Goal: Information Seeking & Learning: Learn about a topic

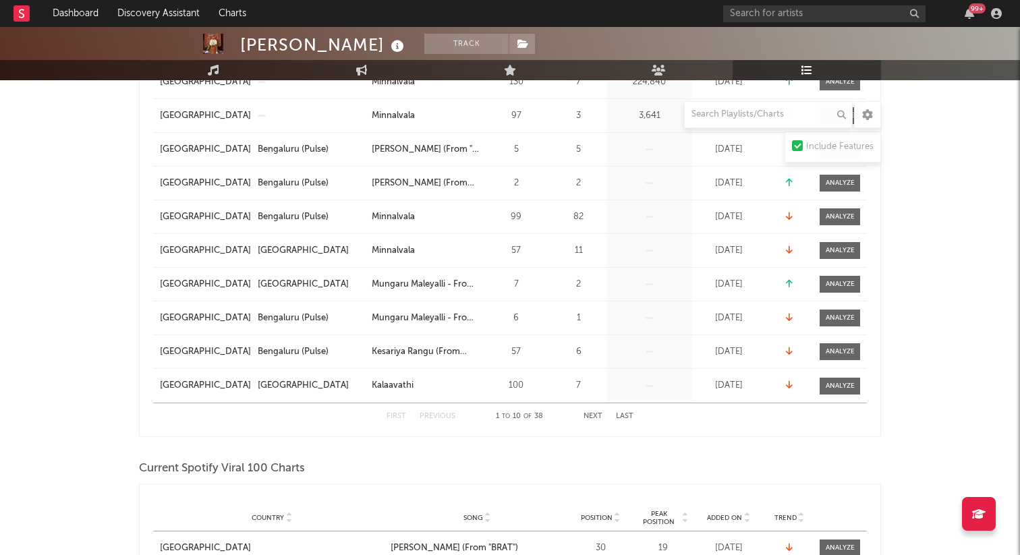
scroll to position [310, 0]
click at [594, 416] on button "Next" at bounding box center [593, 415] width 19 height 7
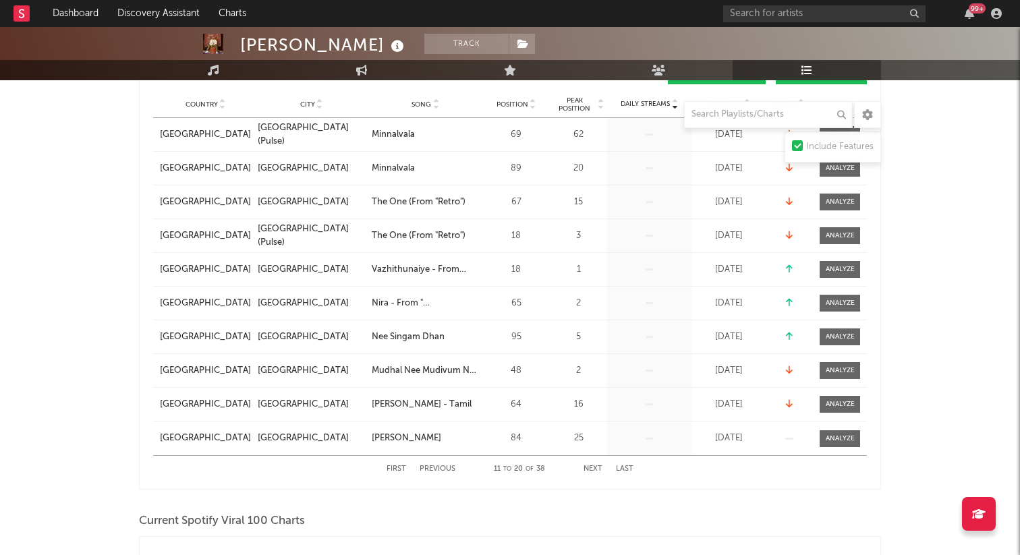
scroll to position [263, 0]
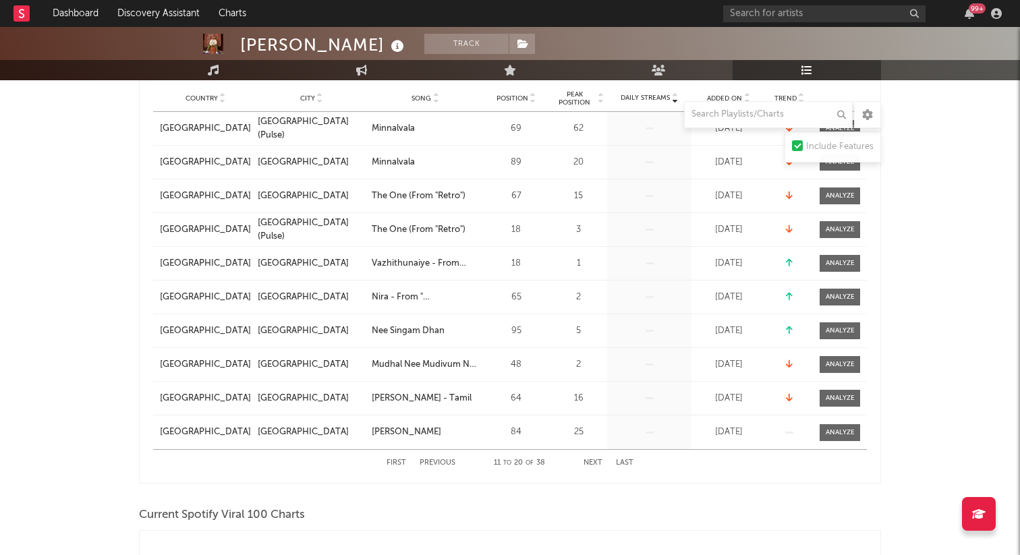
click at [598, 464] on button "Next" at bounding box center [593, 463] width 19 height 7
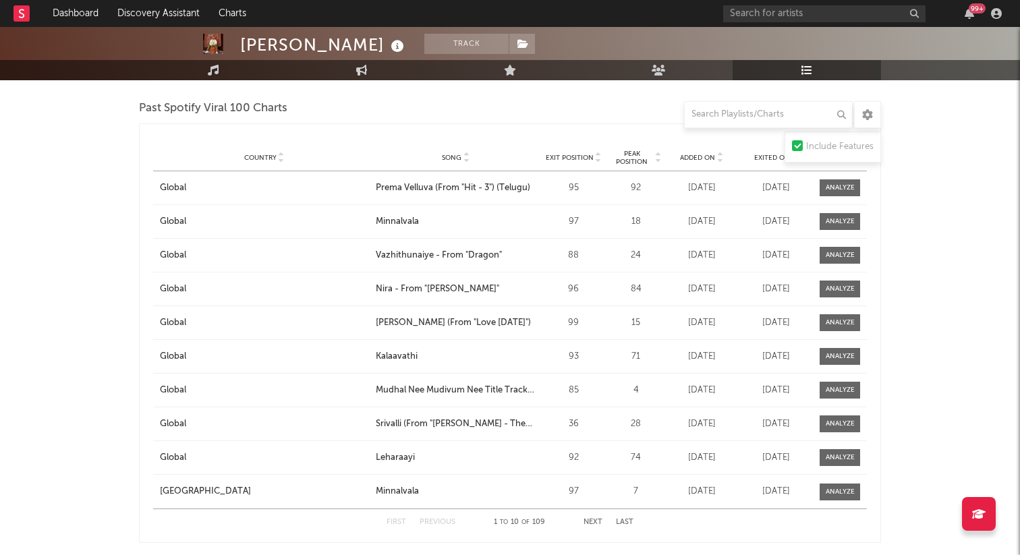
scroll to position [1818, 0]
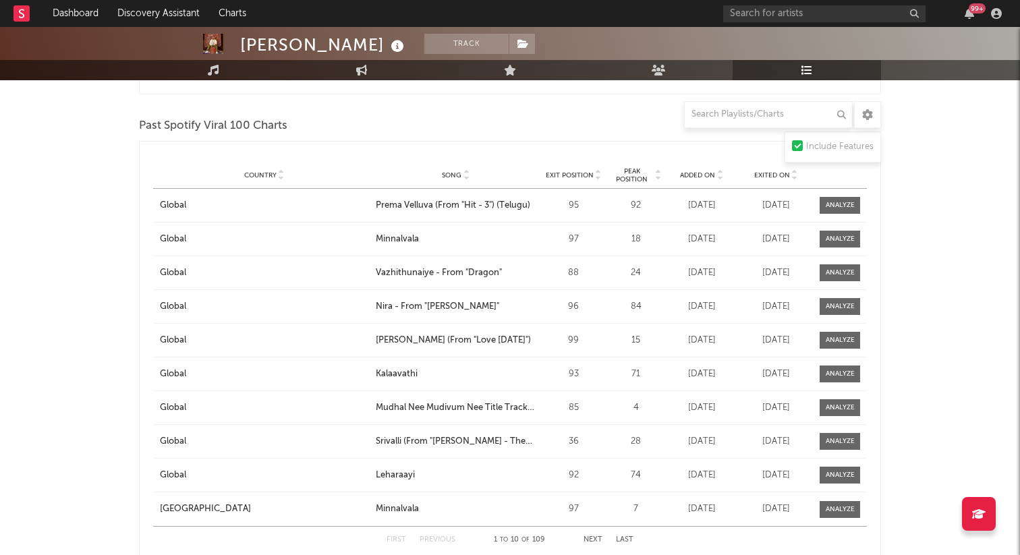
click at [585, 538] on button "Next" at bounding box center [593, 539] width 19 height 7
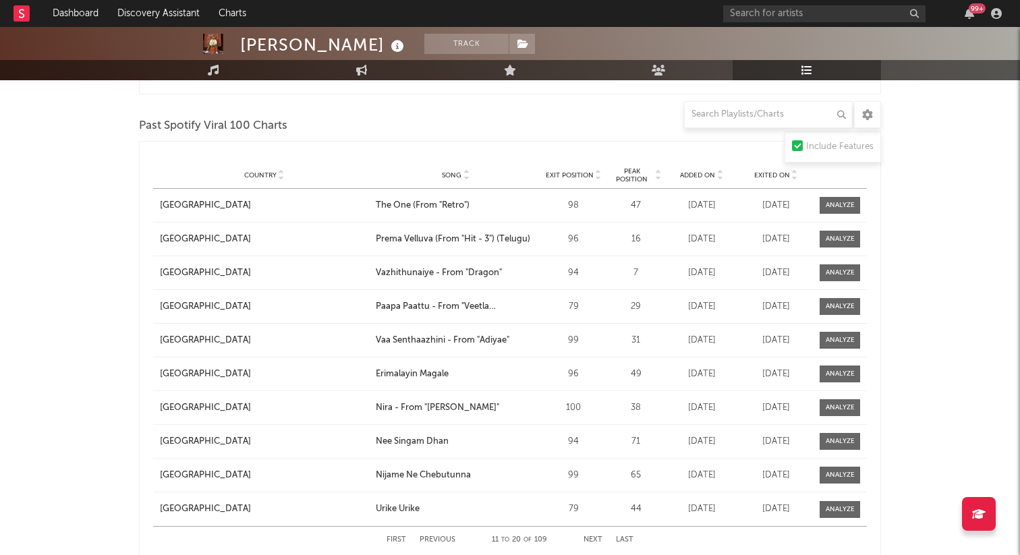
click at [592, 541] on button "Next" at bounding box center [593, 539] width 19 height 7
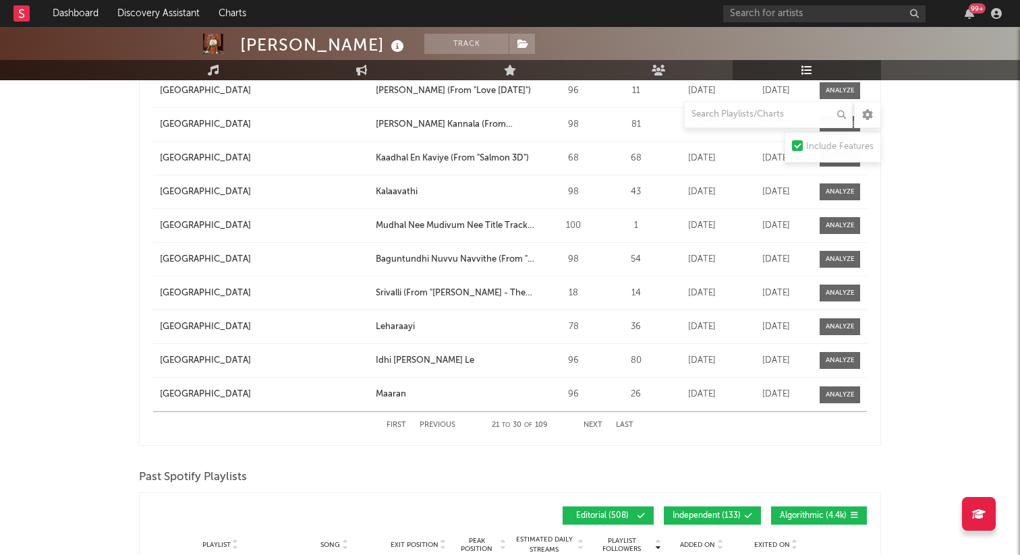
scroll to position [1938, 0]
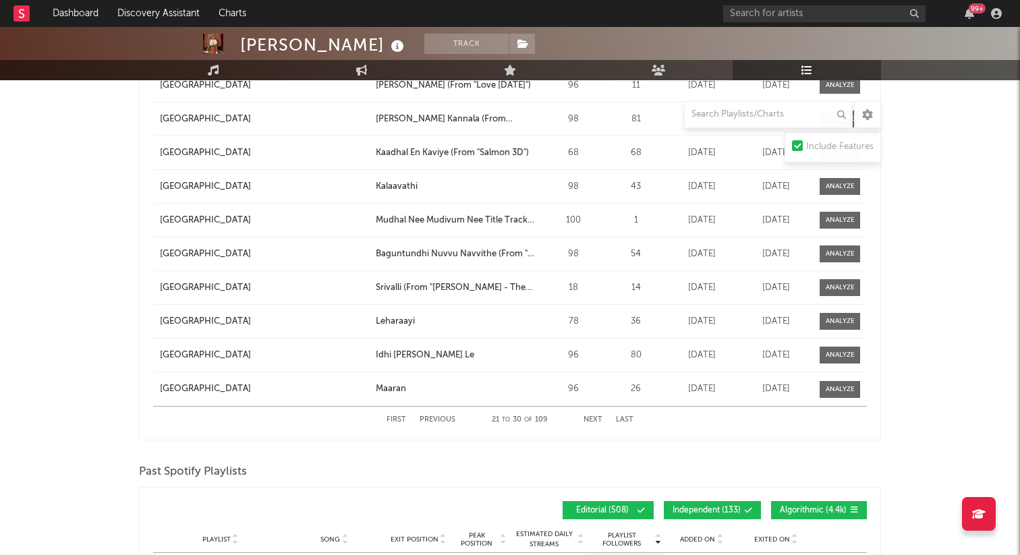
click at [590, 420] on button "Next" at bounding box center [593, 419] width 19 height 7
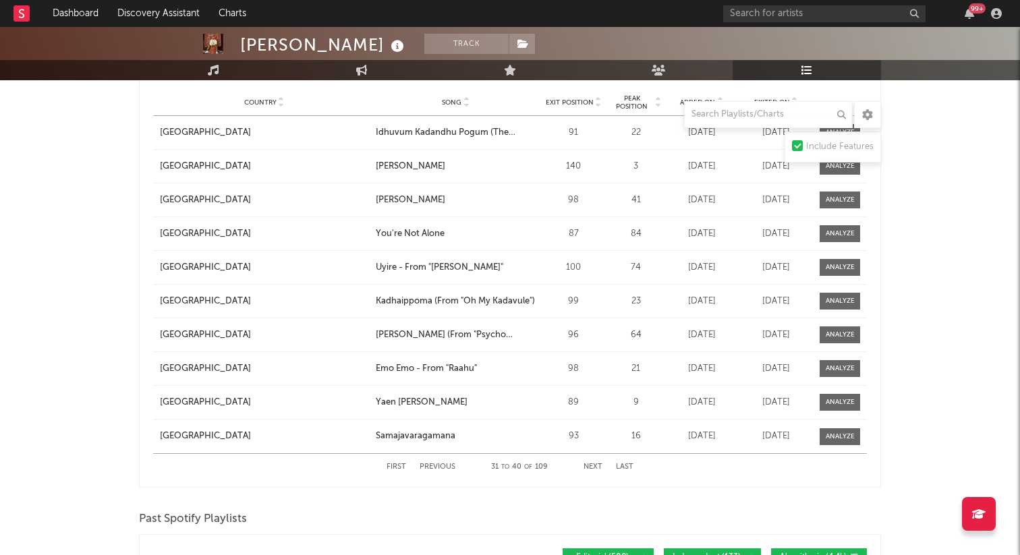
scroll to position [1892, 0]
click at [598, 468] on button "Next" at bounding box center [593, 465] width 19 height 7
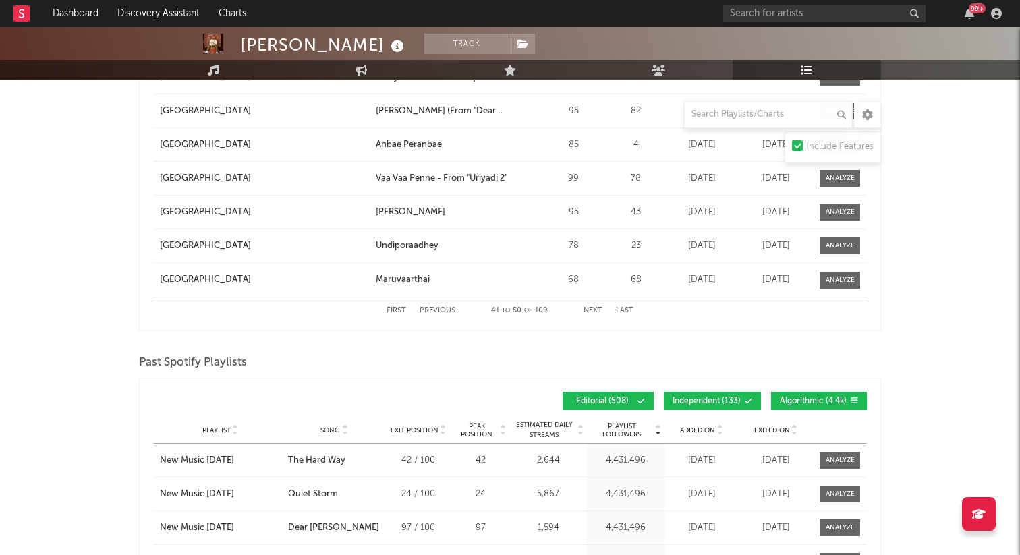
scroll to position [2054, 0]
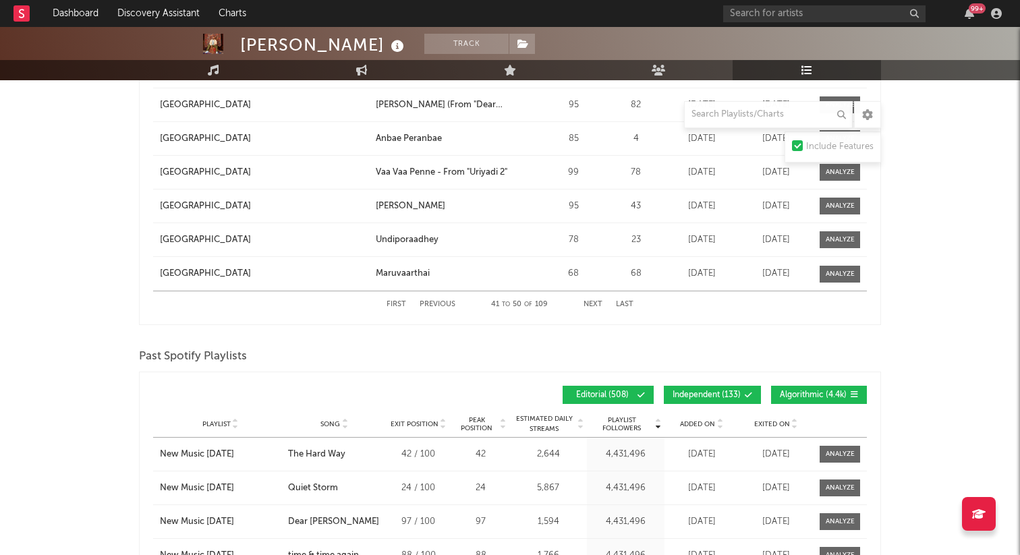
click at [592, 306] on button "Next" at bounding box center [593, 304] width 19 height 7
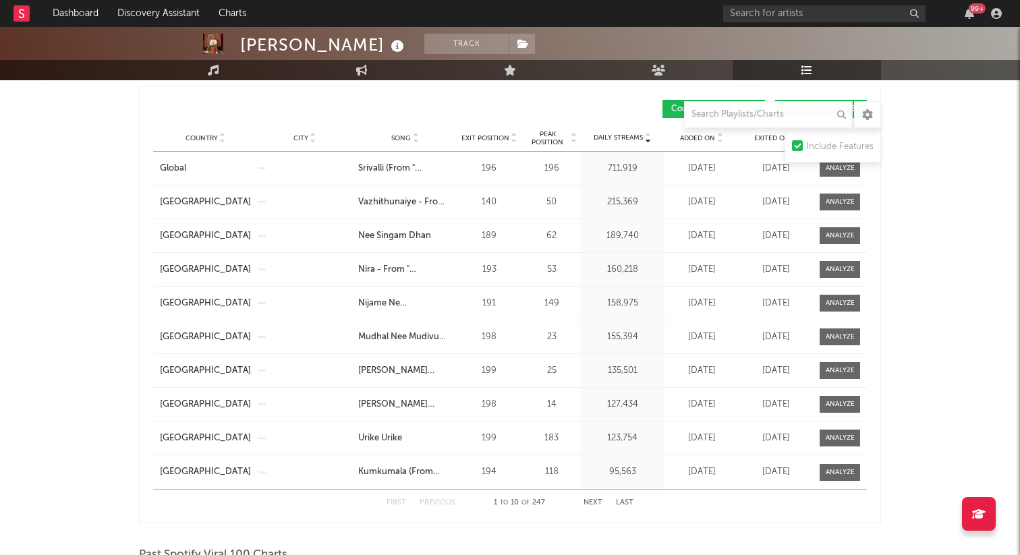
scroll to position [1404, 0]
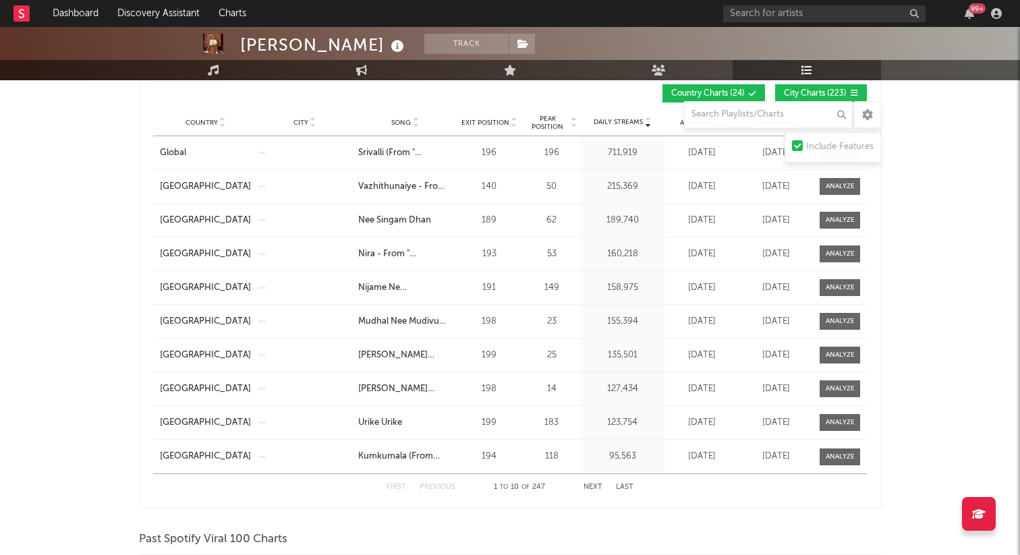
click at [594, 488] on button "Next" at bounding box center [593, 487] width 19 height 7
click at [599, 485] on button "Next" at bounding box center [593, 487] width 19 height 7
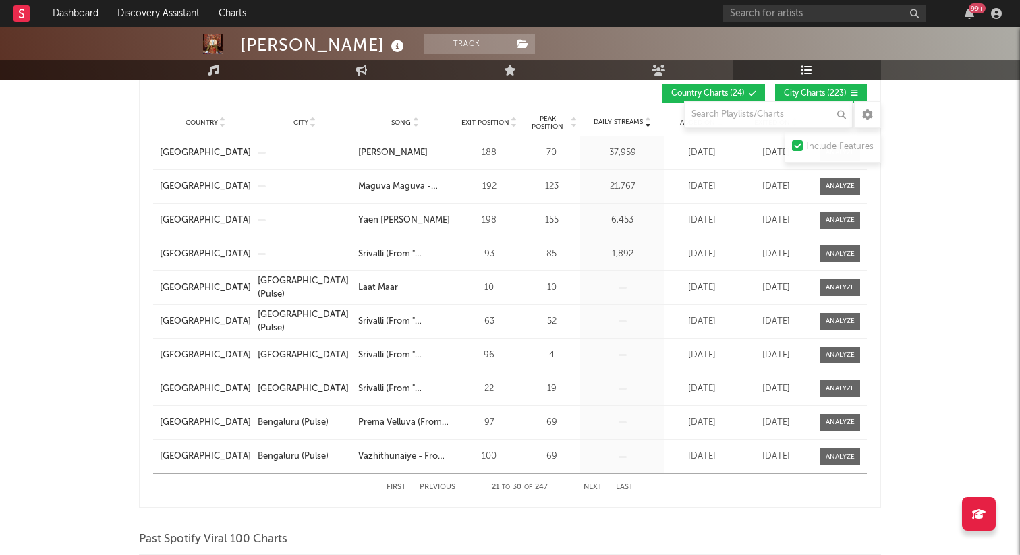
click at [595, 486] on button "Next" at bounding box center [593, 487] width 19 height 7
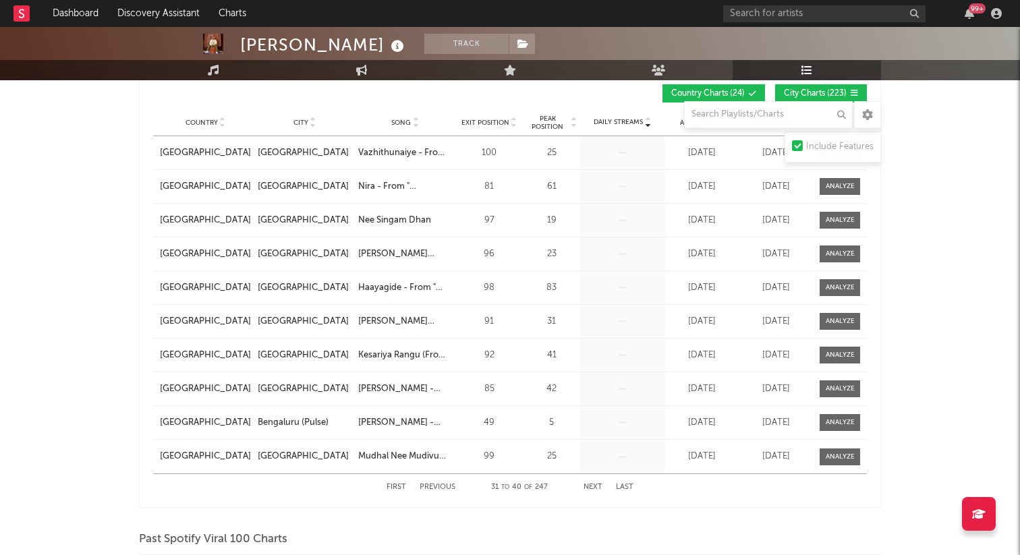
click at [595, 485] on button "Next" at bounding box center [593, 487] width 19 height 7
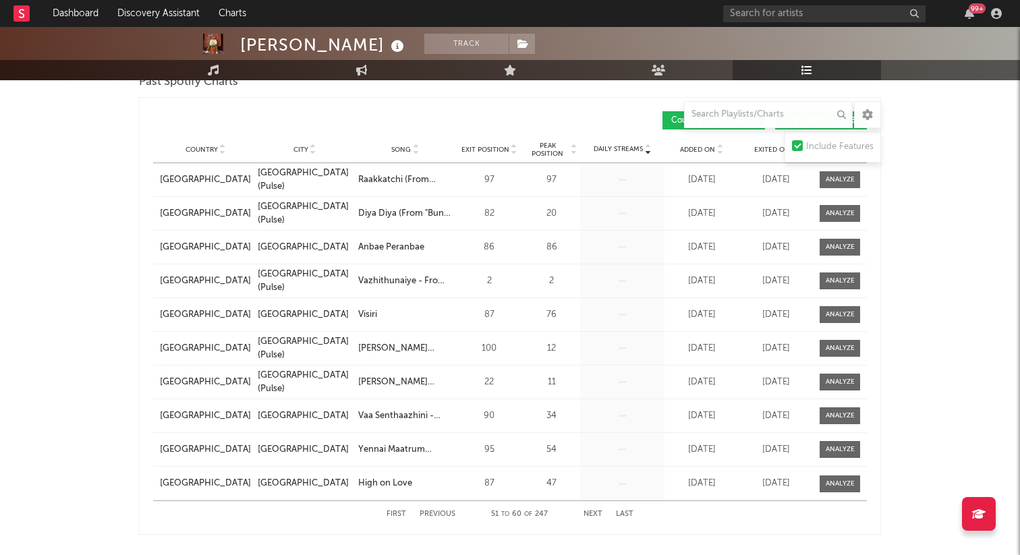
scroll to position [1379, 0]
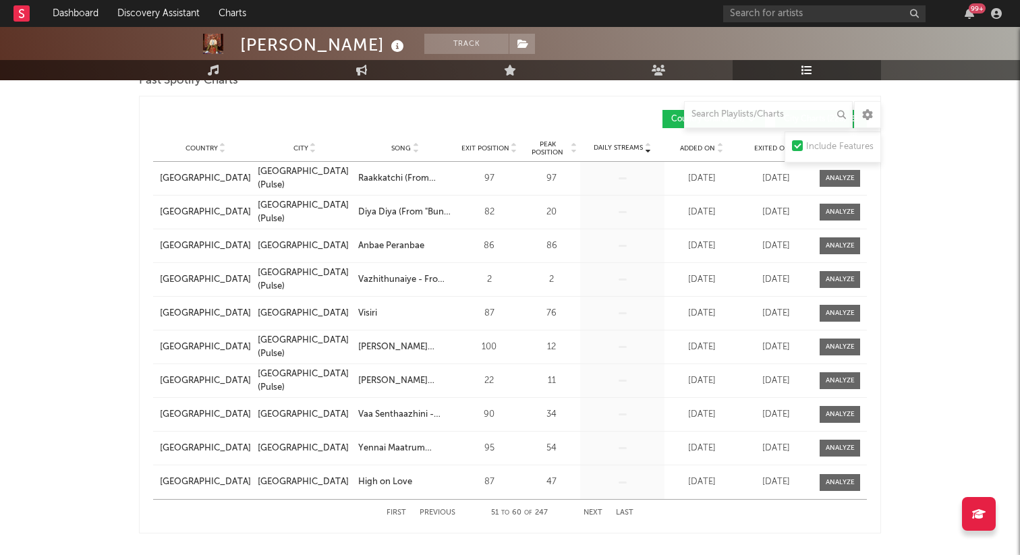
click at [595, 514] on button "Next" at bounding box center [593, 512] width 19 height 7
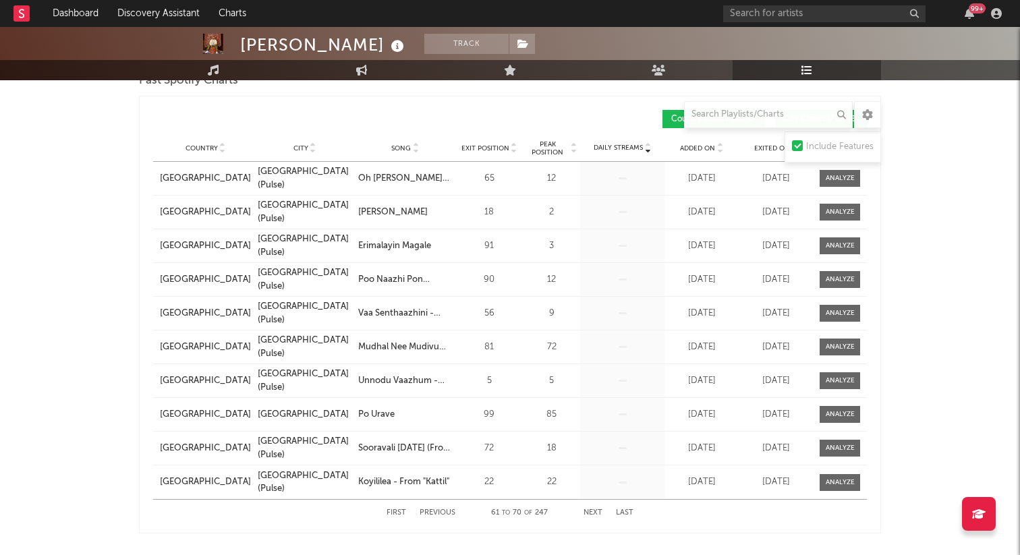
click at [597, 514] on button "Next" at bounding box center [593, 512] width 19 height 7
click at [598, 512] on button "Next" at bounding box center [593, 512] width 19 height 7
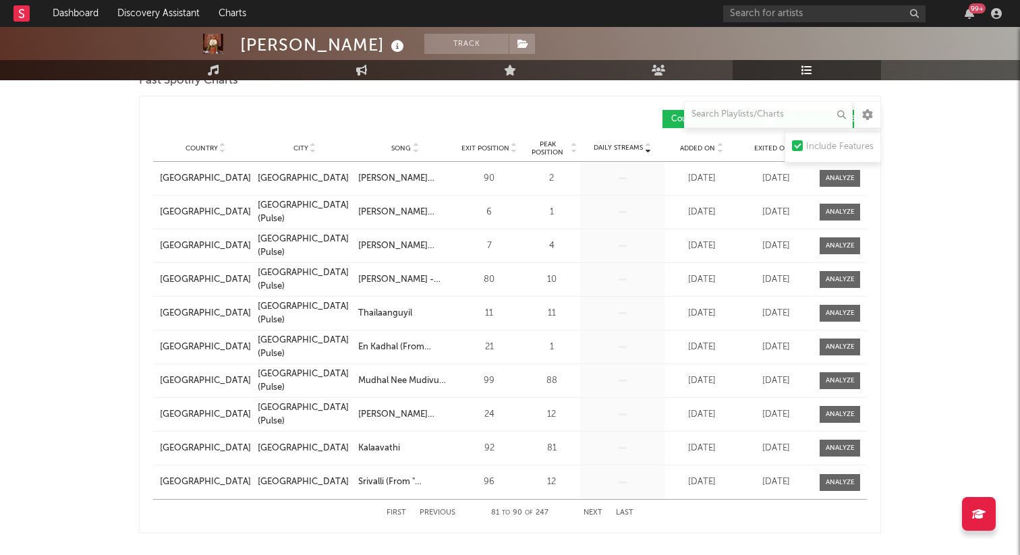
click at [592, 512] on button "Next" at bounding box center [593, 512] width 19 height 7
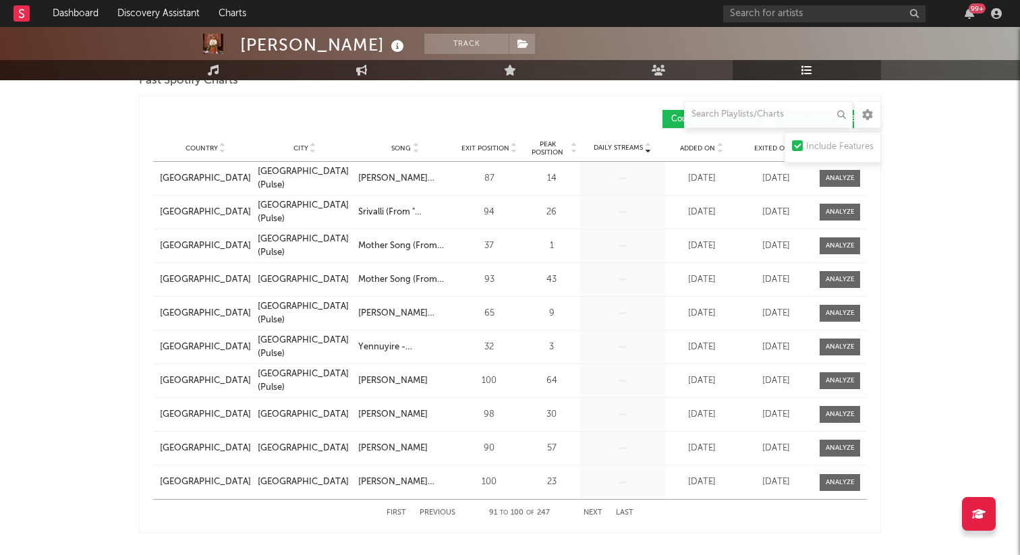
click at [594, 513] on button "Next" at bounding box center [593, 512] width 19 height 7
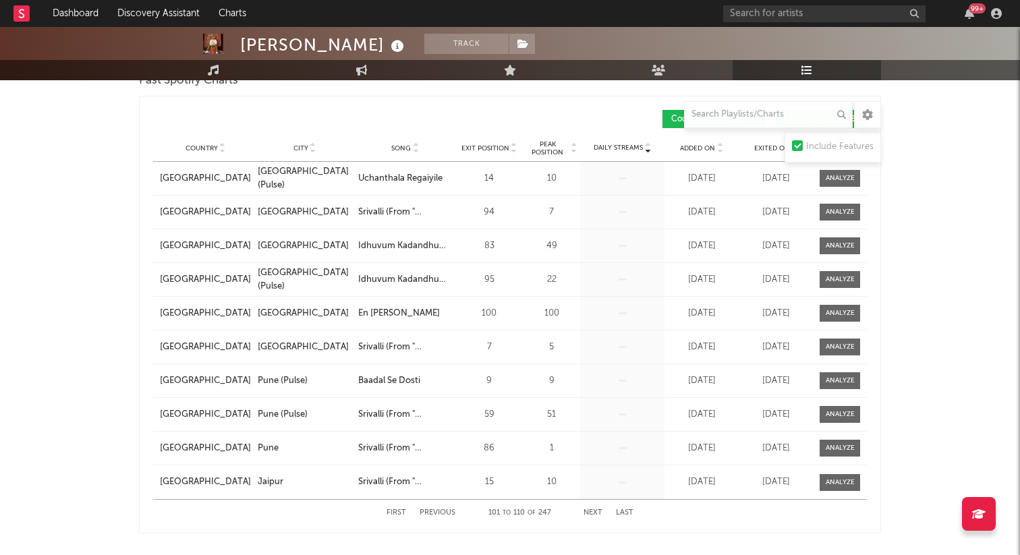
click at [594, 513] on button "Next" at bounding box center [593, 512] width 19 height 7
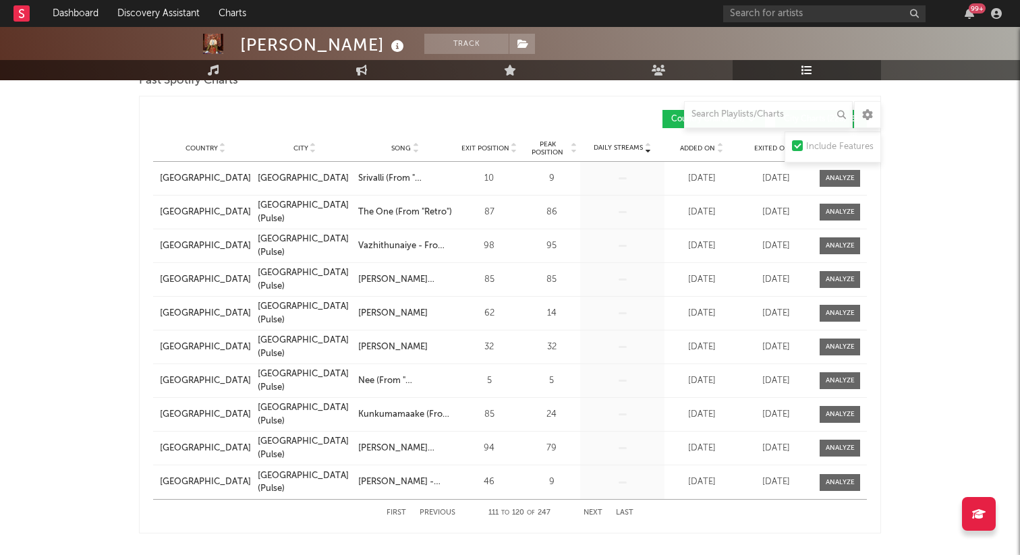
click at [592, 513] on button "Next" at bounding box center [593, 512] width 19 height 7
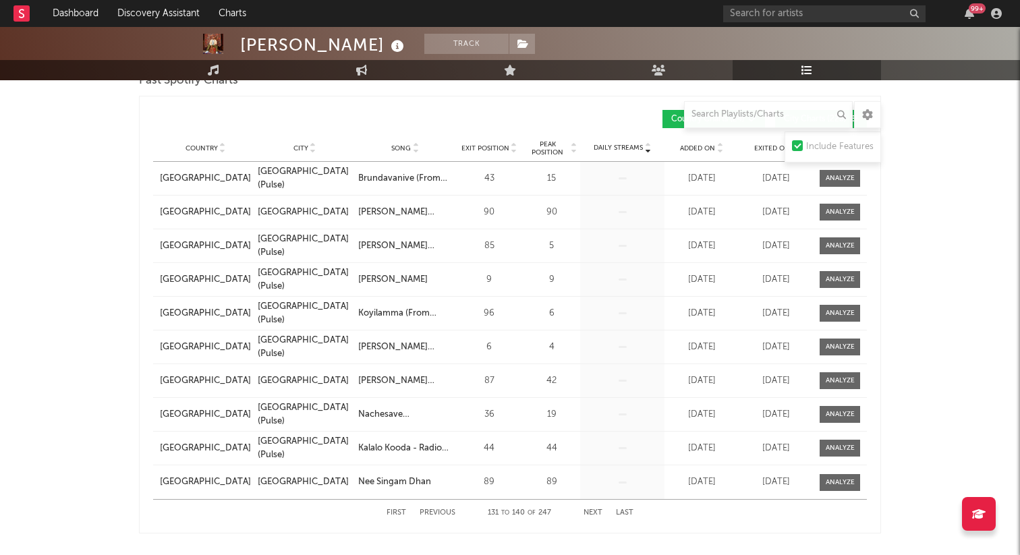
click at [592, 513] on button "Next" at bounding box center [593, 512] width 19 height 7
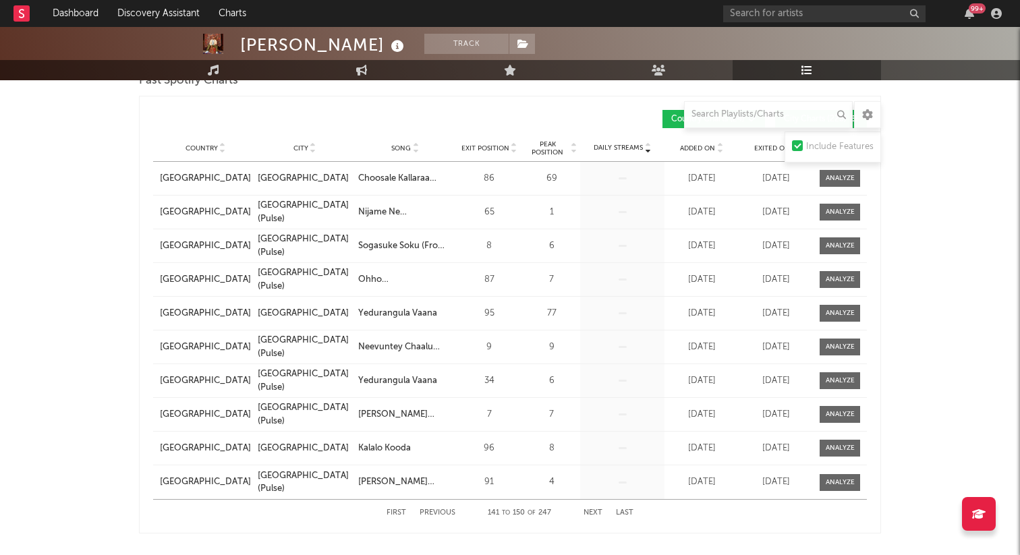
click at [592, 513] on button "Next" at bounding box center [593, 512] width 19 height 7
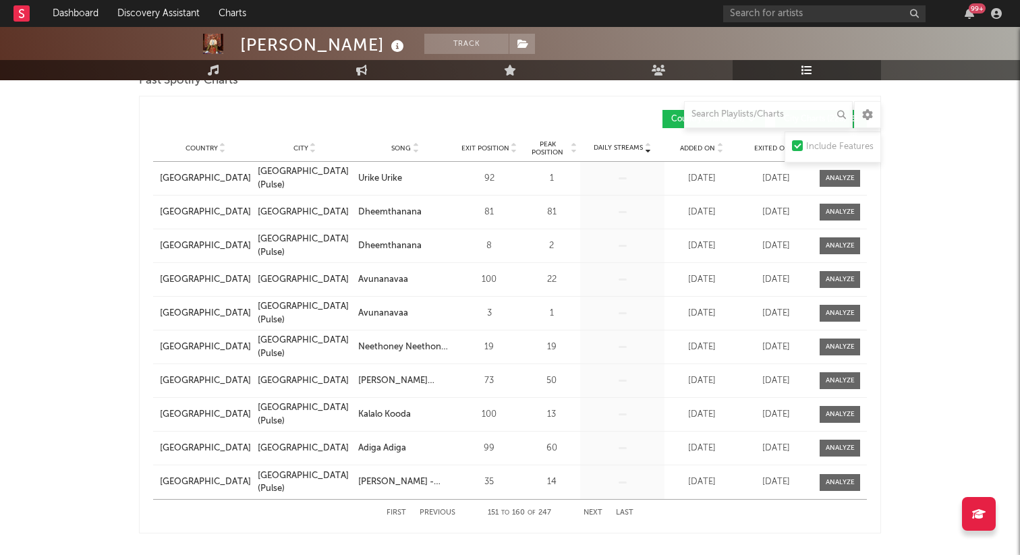
click at [592, 513] on button "Next" at bounding box center [593, 512] width 19 height 7
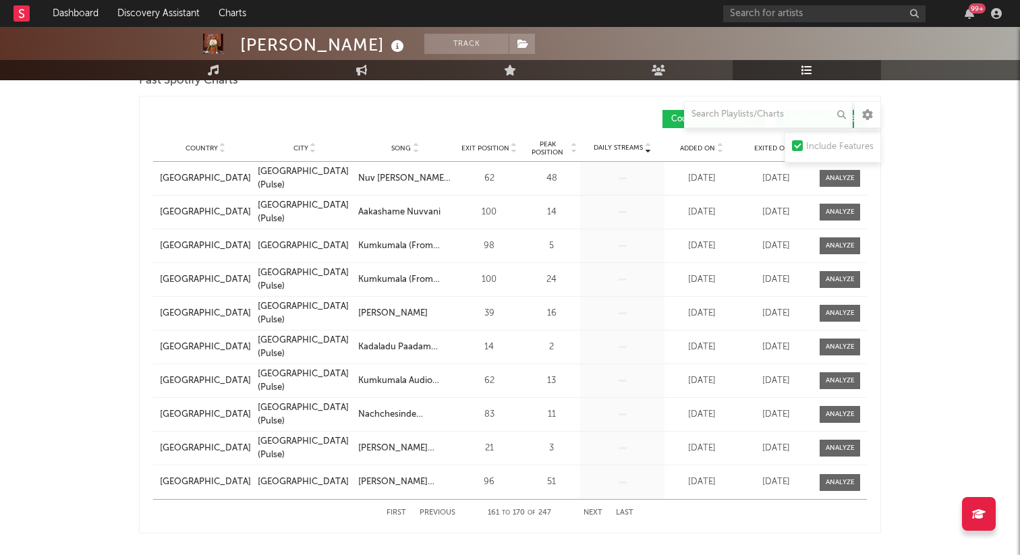
click at [592, 513] on button "Next" at bounding box center [593, 512] width 19 height 7
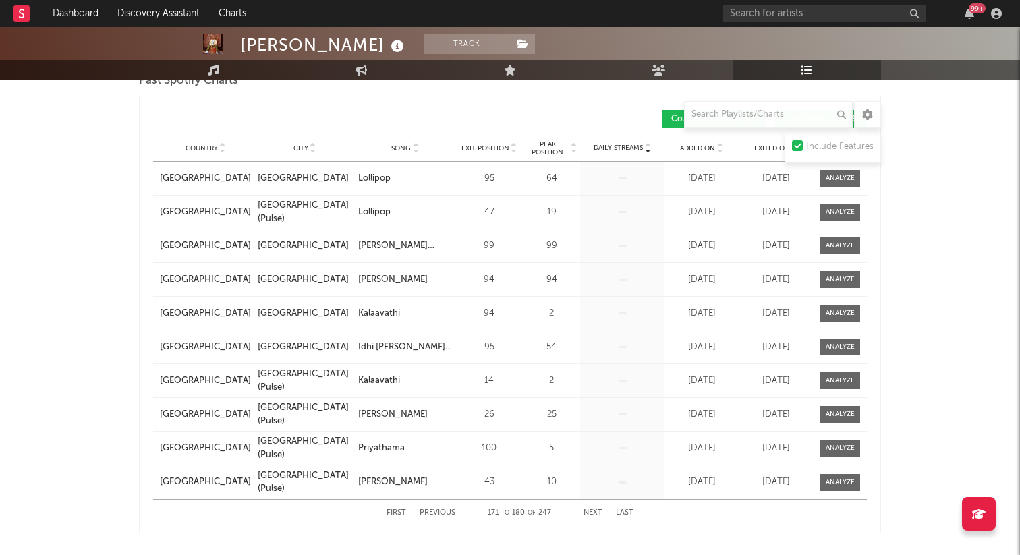
click at [592, 513] on button "Next" at bounding box center [593, 512] width 19 height 7
